Goal: Navigation & Orientation: Go to known website

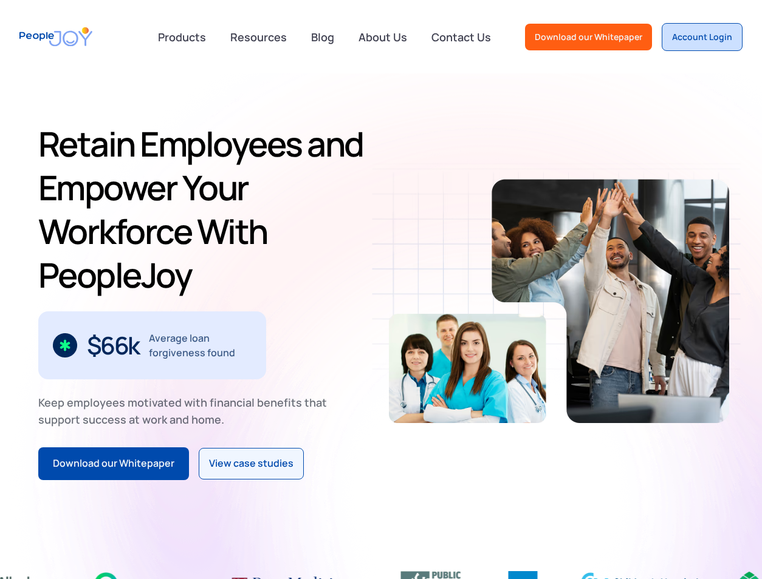
click at [698, 32] on div "Account Login" at bounding box center [702, 37] width 60 height 12
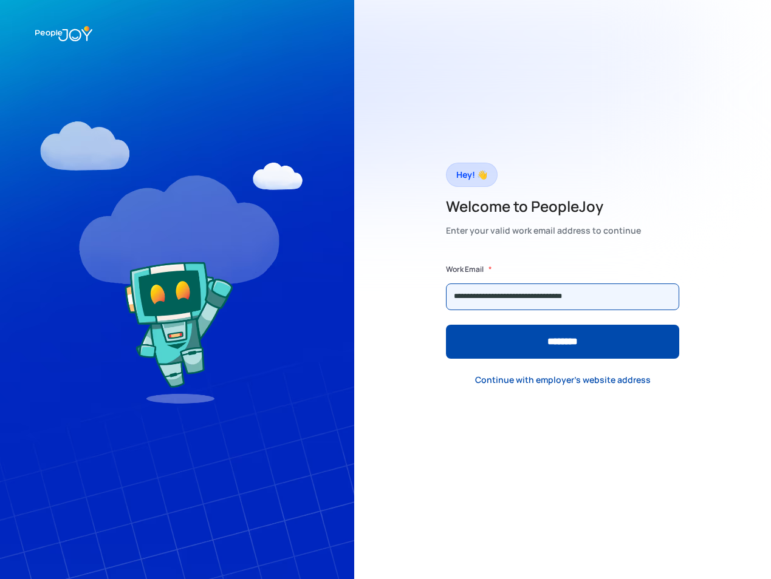
type input "**********"
click at [446, 325] on input "********" at bounding box center [562, 342] width 233 height 34
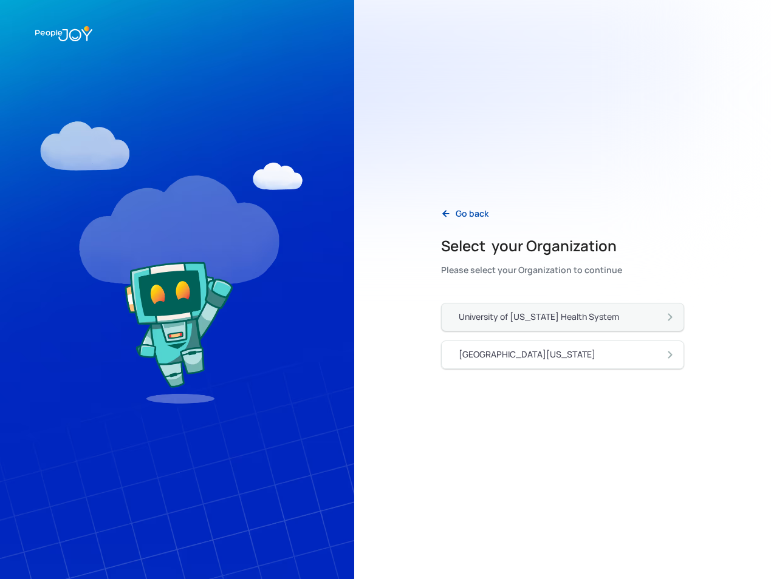
click at [548, 311] on div "University of Pennsylvania Health System" at bounding box center [567, 317] width 217 height 13
